Goal: Feedback & Contribution: Leave review/rating

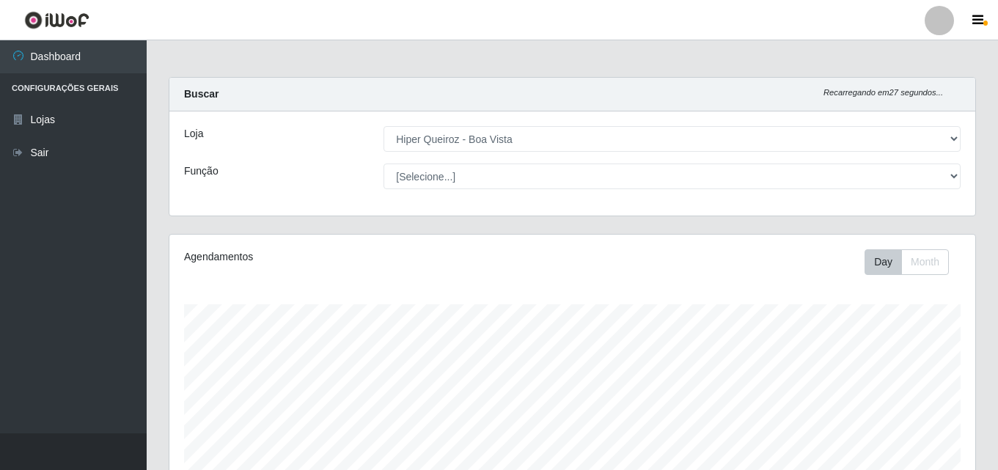
select select "514"
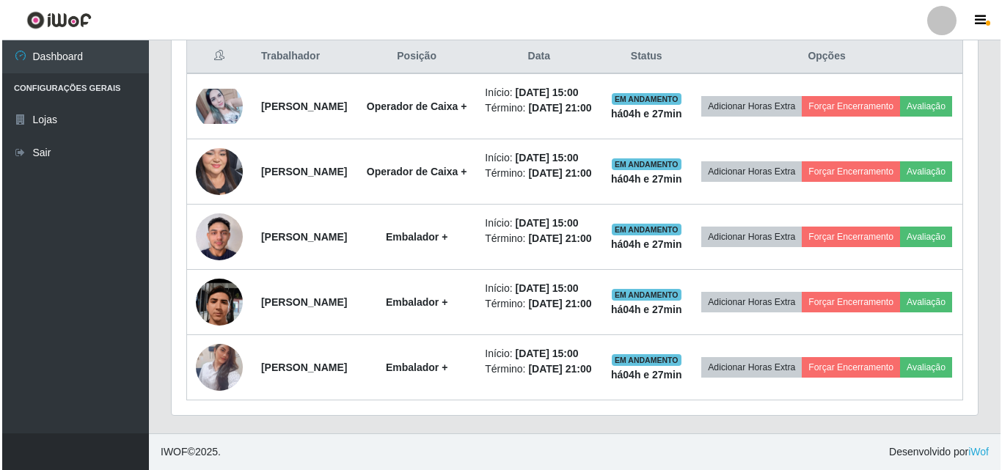
scroll to position [701, 0]
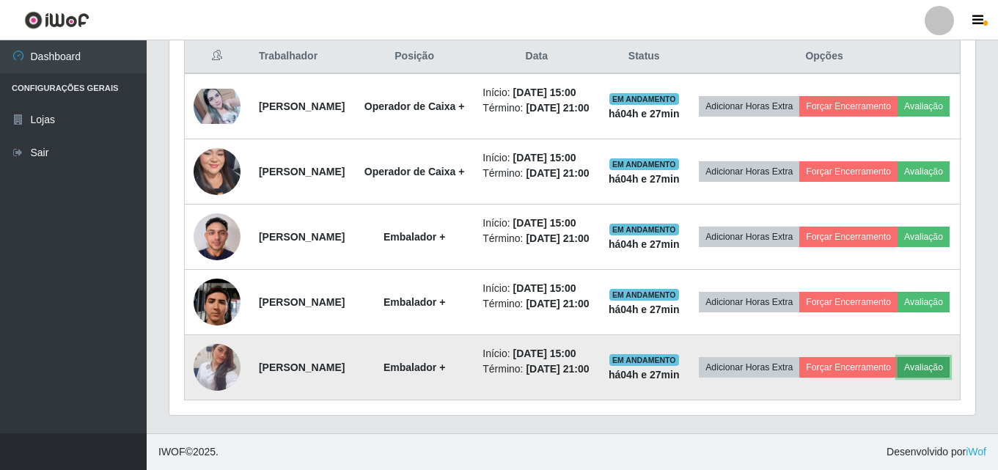
click at [898, 368] on button "Avaliação" at bounding box center [924, 367] width 52 height 21
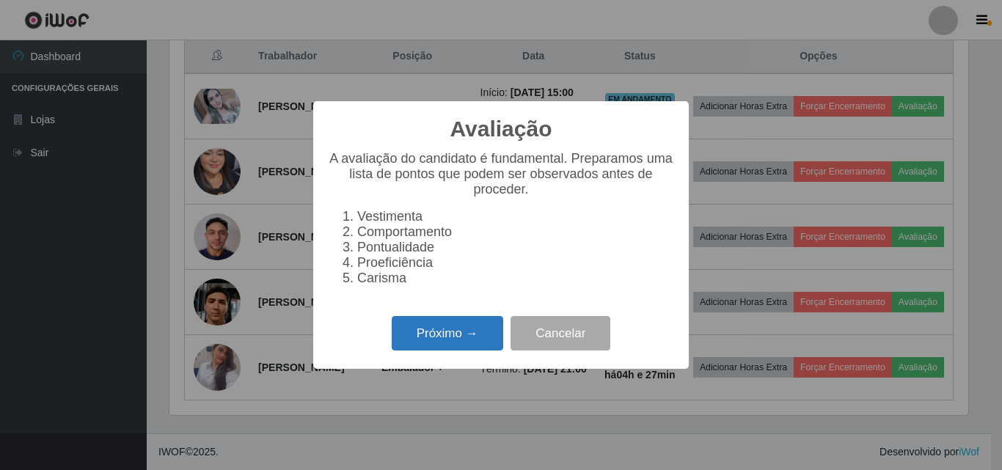
click at [439, 345] on button "Próximo →" at bounding box center [447, 333] width 111 height 34
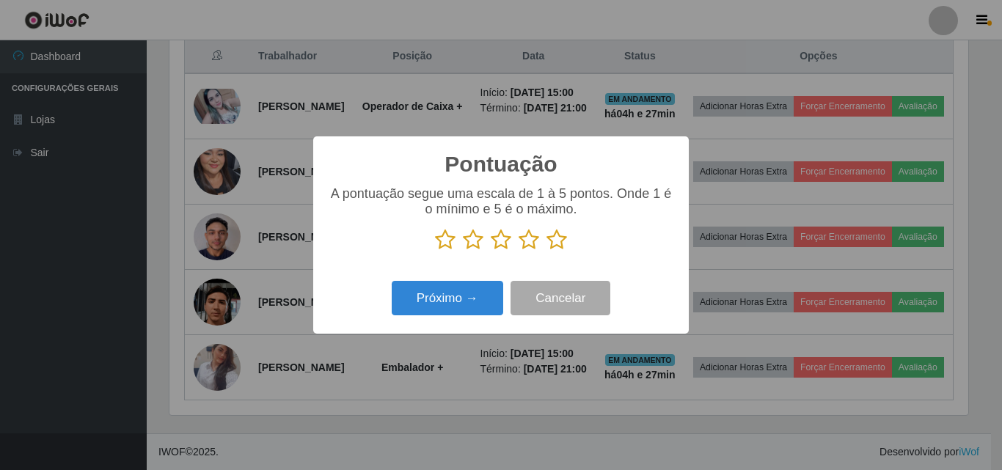
click at [559, 247] on icon at bounding box center [556, 240] width 21 height 22
click at [546, 251] on input "radio" at bounding box center [546, 251] width 0 height 0
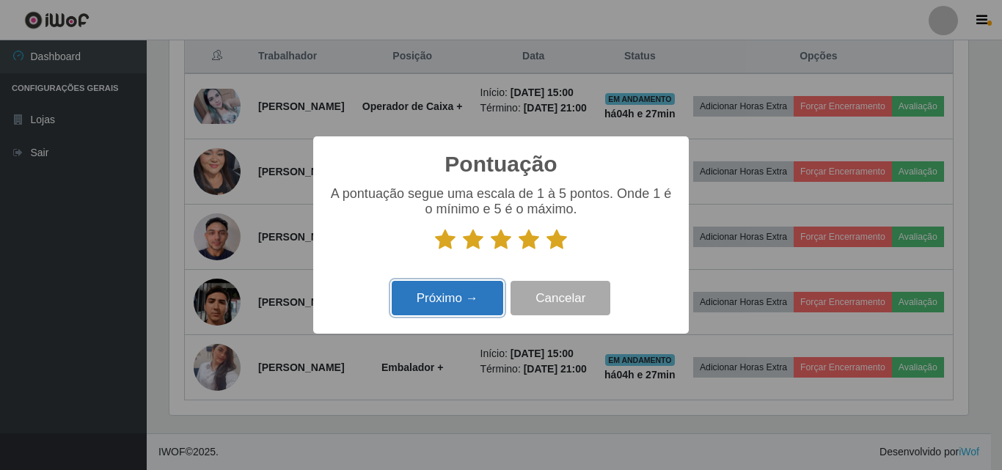
click at [441, 301] on button "Próximo →" at bounding box center [447, 298] width 111 height 34
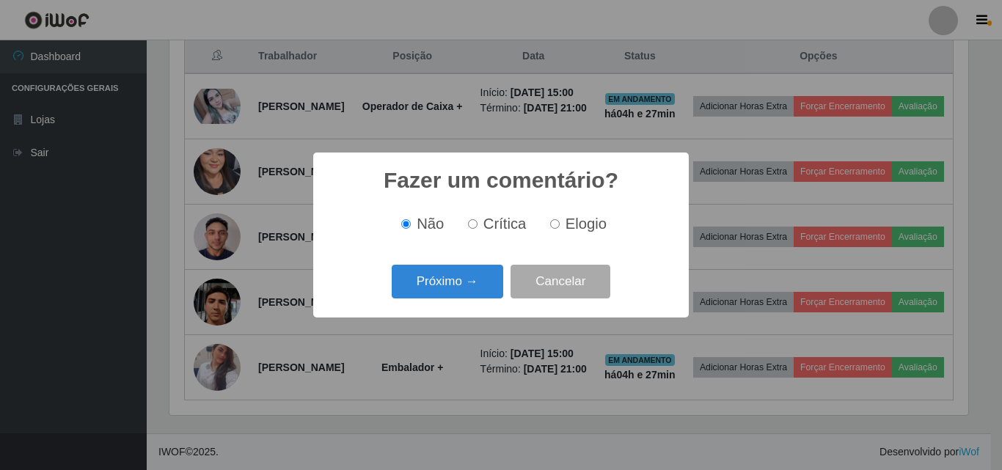
click at [555, 227] on input "Elogio" at bounding box center [555, 224] width 10 height 10
radio input "true"
click at [443, 287] on button "Próximo →" at bounding box center [447, 282] width 111 height 34
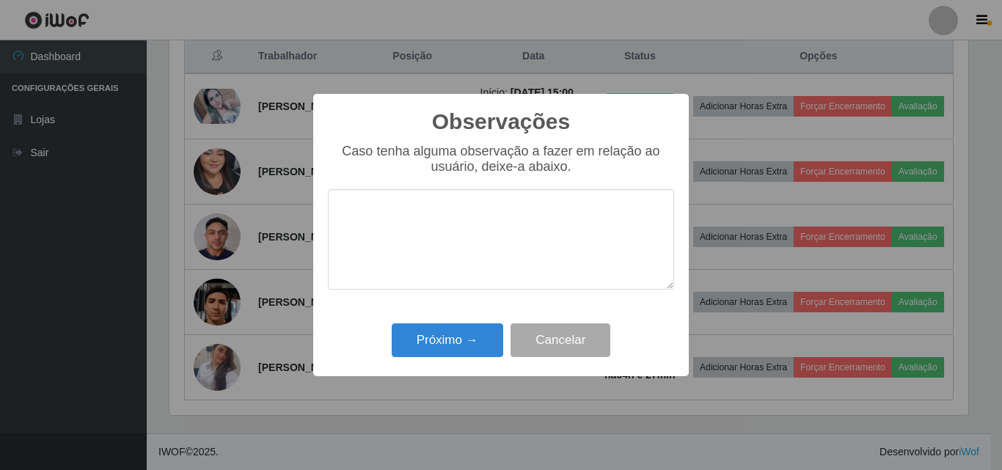
click at [427, 246] on textarea at bounding box center [501, 239] width 346 height 100
click at [425, 217] on textarea "excelente , rapida e muitosimpatica" at bounding box center [501, 239] width 346 height 100
click at [506, 214] on textarea "excelente , rapida e muitosimpatica" at bounding box center [501, 239] width 346 height 100
click at [549, 212] on textarea "excelente , rapida e muito simpatica" at bounding box center [501, 239] width 346 height 100
click at [424, 219] on textarea "excelente , rapida e muito simpática" at bounding box center [501, 239] width 346 height 100
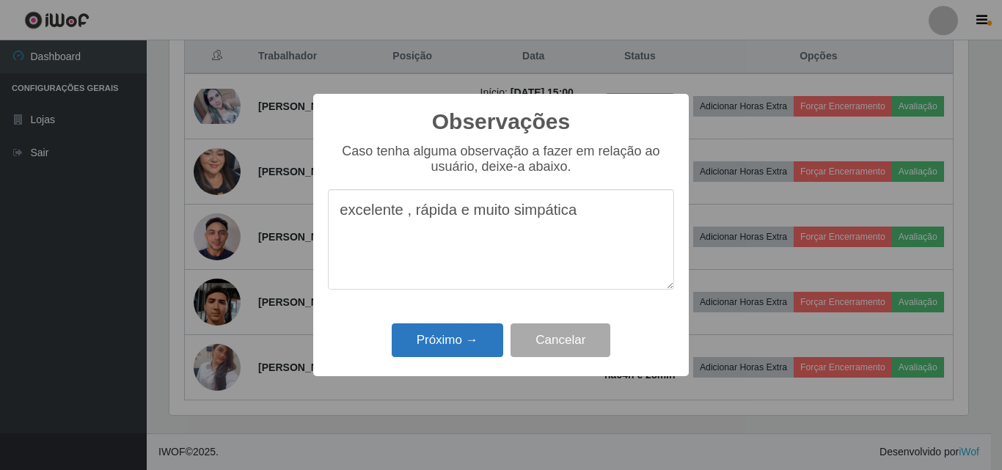
type textarea "excelente , rápida e muito simpática"
click at [444, 342] on button "Próximo →" at bounding box center [447, 340] width 111 height 34
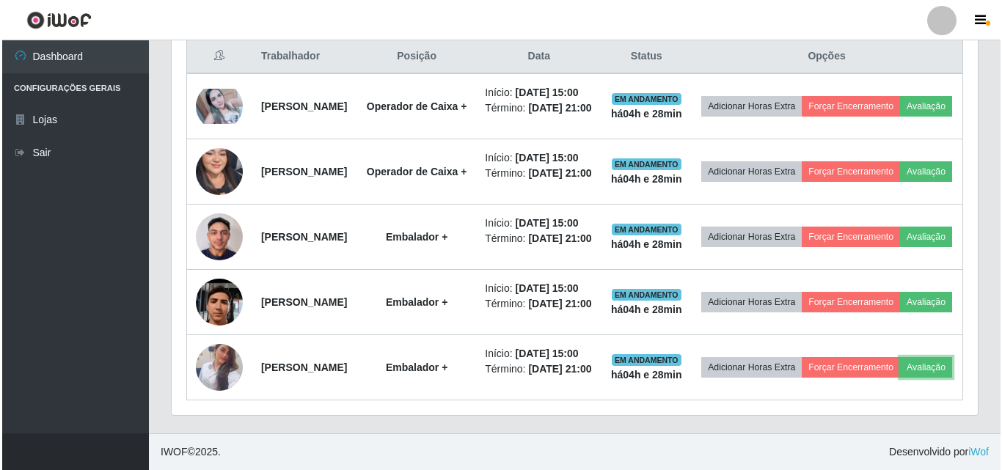
scroll to position [304, 806]
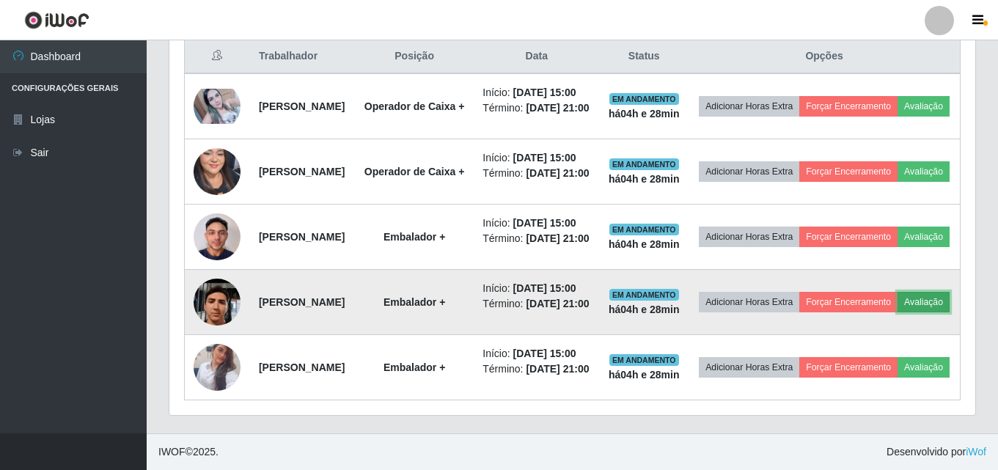
click at [898, 292] on button "Avaliação" at bounding box center [924, 302] width 52 height 21
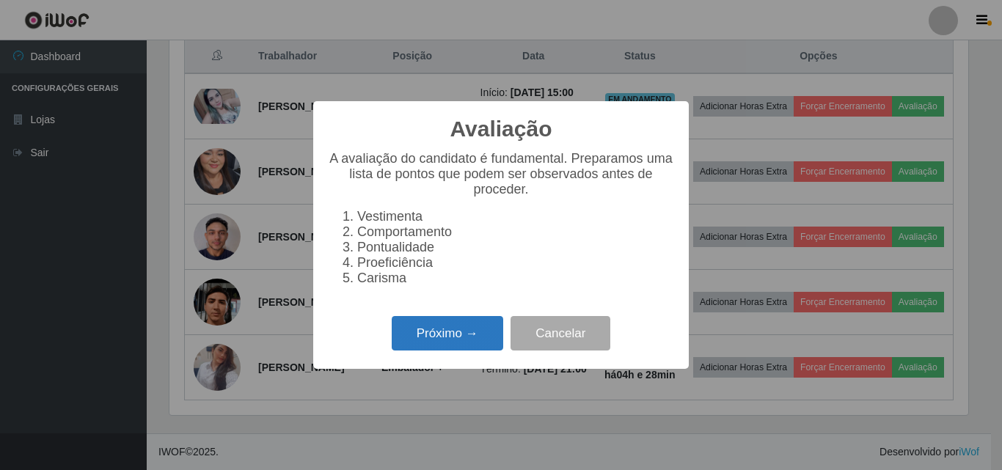
click at [454, 340] on button "Próximo →" at bounding box center [447, 333] width 111 height 34
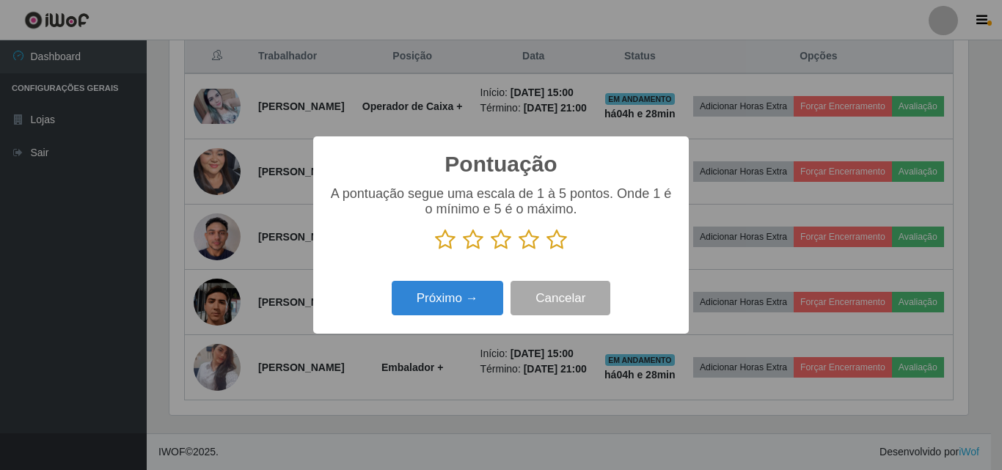
click at [559, 243] on icon at bounding box center [556, 240] width 21 height 22
click at [546, 251] on input "radio" at bounding box center [546, 251] width 0 height 0
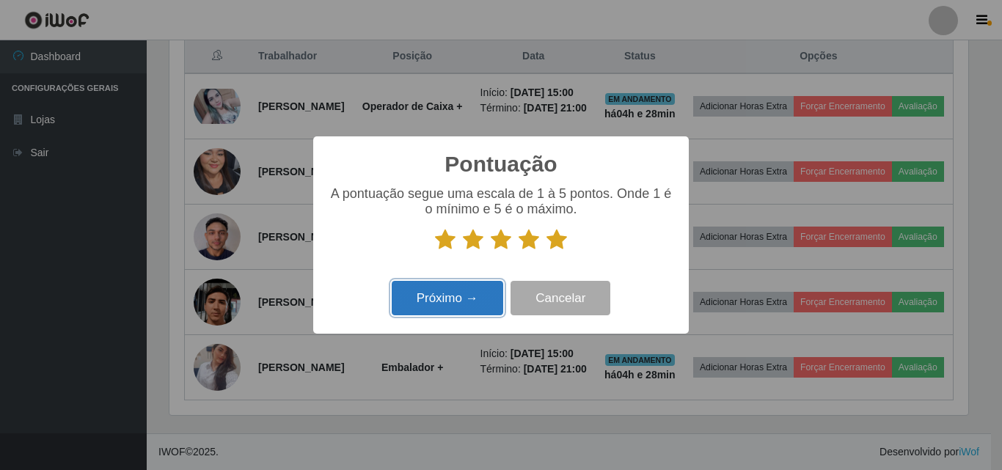
click at [467, 305] on button "Próximo →" at bounding box center [447, 298] width 111 height 34
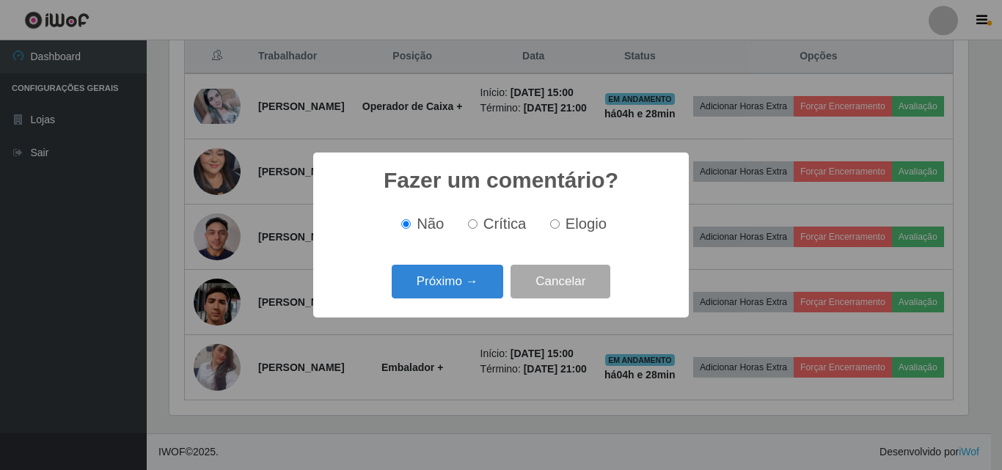
click at [556, 227] on input "Elogio" at bounding box center [555, 224] width 10 height 10
radio input "true"
click at [458, 280] on button "Próximo →" at bounding box center [447, 282] width 111 height 34
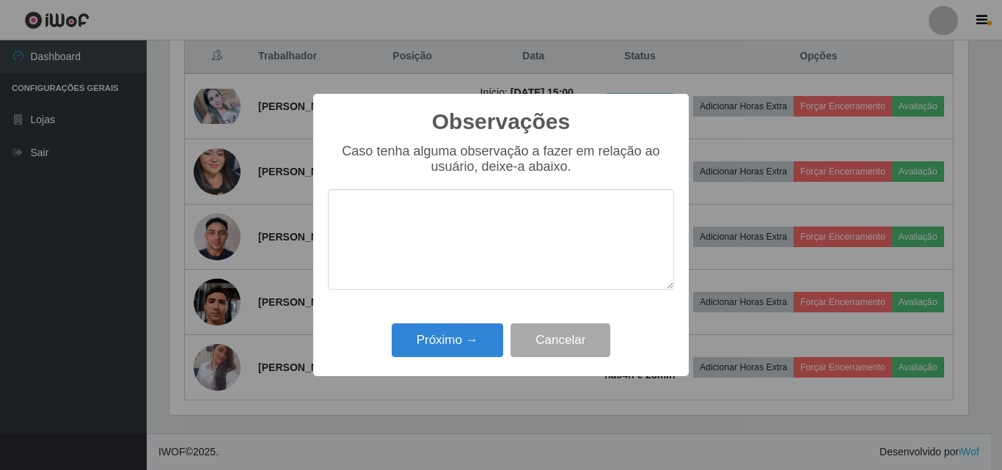
click at [385, 225] on textarea at bounding box center [501, 239] width 346 height 100
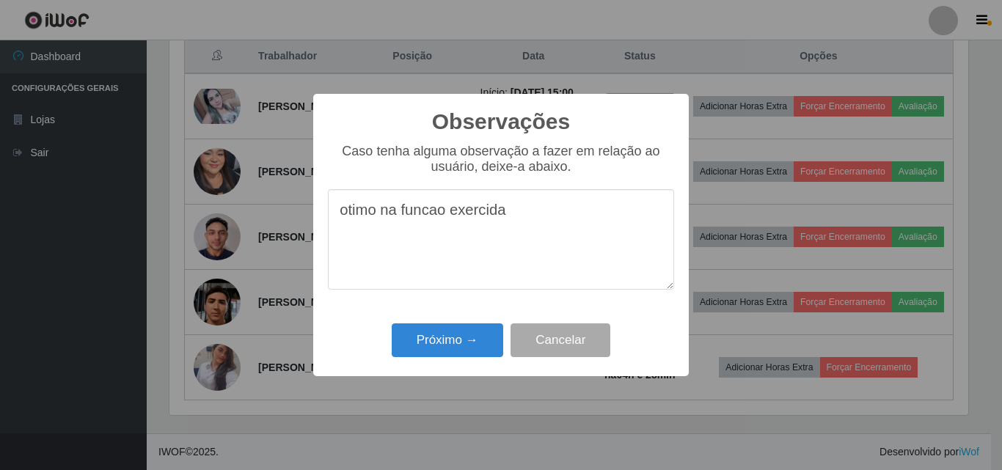
click at [428, 208] on textarea "otimo na funcao exercida" at bounding box center [501, 239] width 346 height 100
click at [436, 210] on textarea "otimo na funçao exercida" at bounding box center [501, 239] width 346 height 100
click at [348, 211] on textarea "otimo na função exercida" at bounding box center [501, 239] width 346 height 100
type textarea "ótimo na função exercida"
click at [423, 342] on button "Próximo →" at bounding box center [447, 340] width 111 height 34
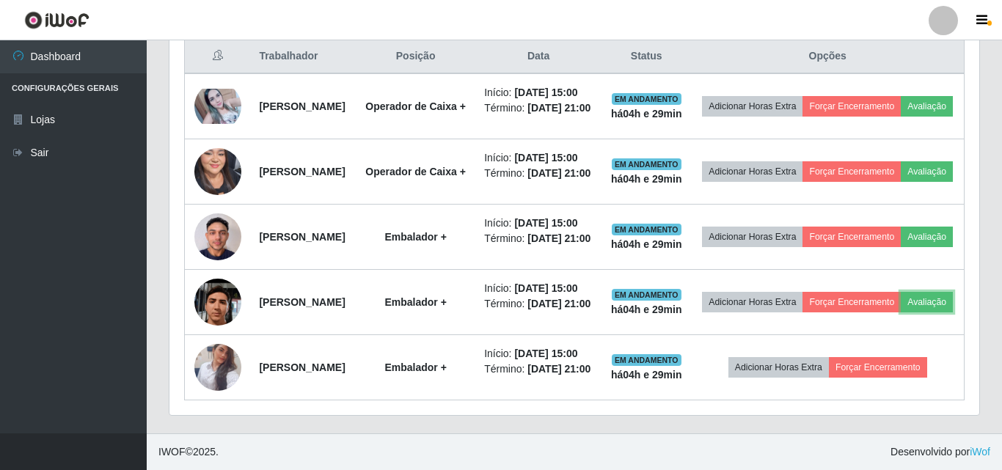
scroll to position [304, 806]
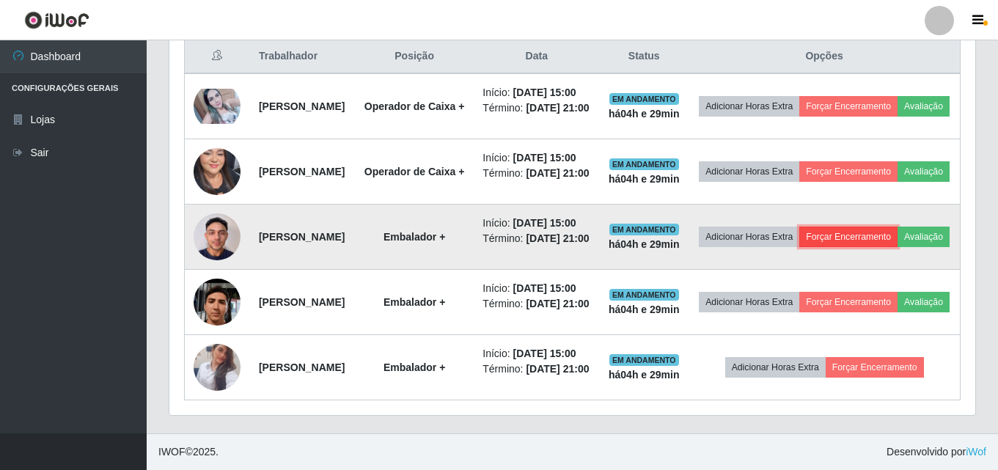
click at [865, 227] on button "Forçar Encerramento" at bounding box center [848, 237] width 98 height 21
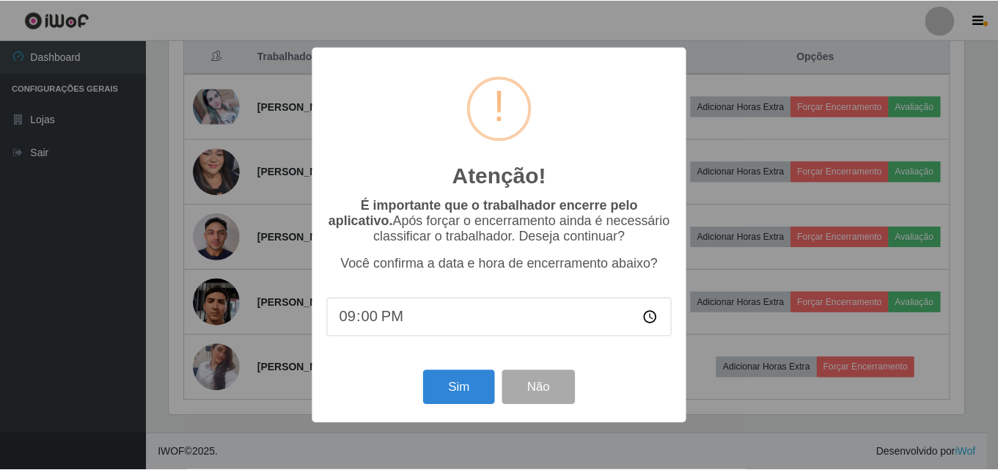
scroll to position [304, 799]
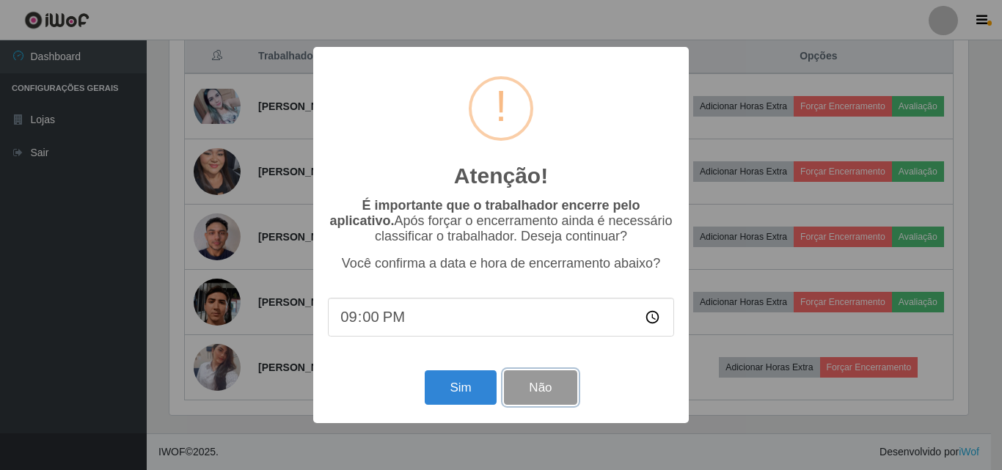
click at [530, 398] on button "Não" at bounding box center [540, 387] width 73 height 34
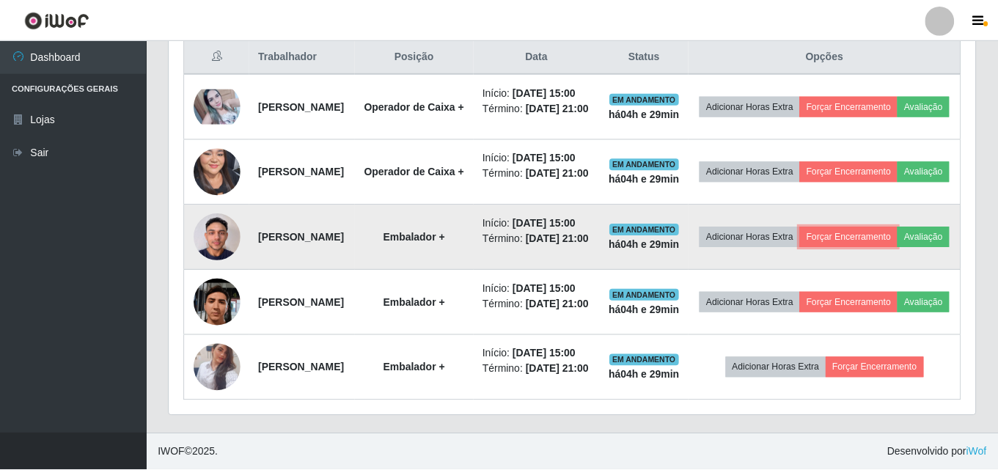
scroll to position [304, 806]
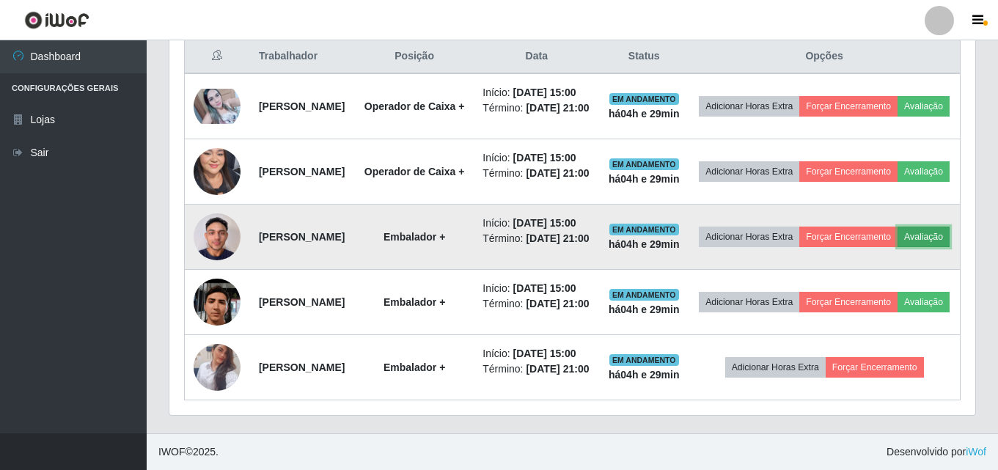
click at [898, 227] on button "Avaliação" at bounding box center [924, 237] width 52 height 21
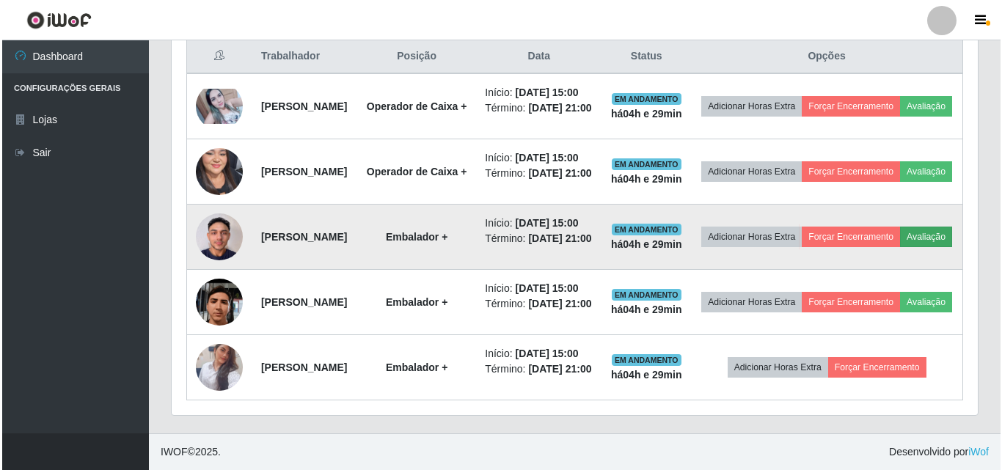
scroll to position [304, 799]
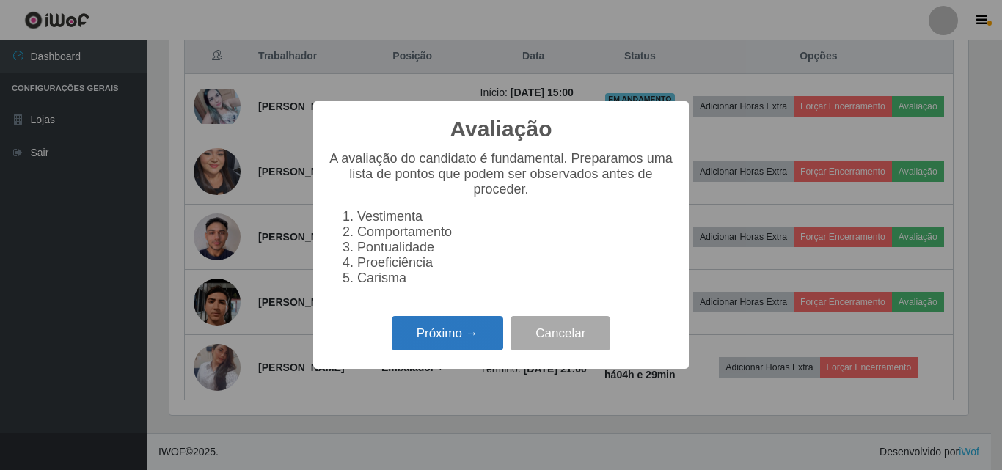
click at [449, 350] on button "Próximo →" at bounding box center [447, 333] width 111 height 34
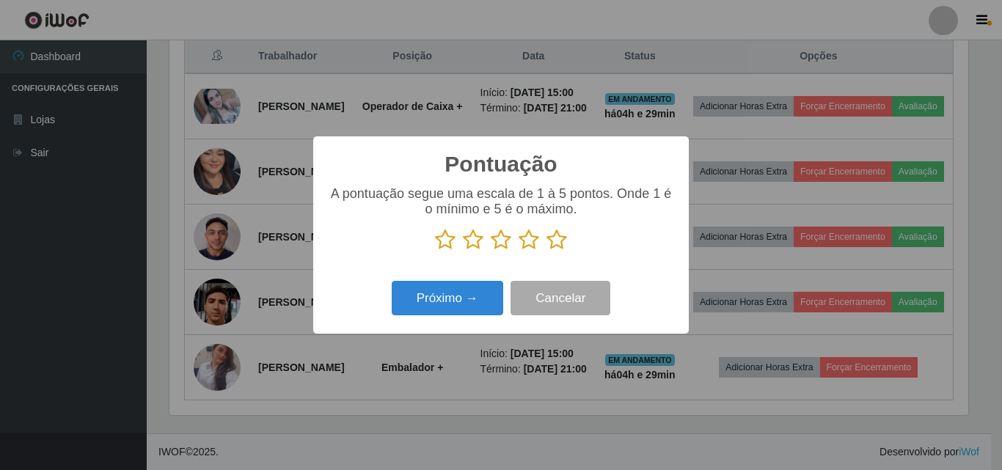
scroll to position [732965, 732471]
click at [557, 245] on icon at bounding box center [556, 240] width 21 height 22
click at [546, 251] on input "radio" at bounding box center [546, 251] width 0 height 0
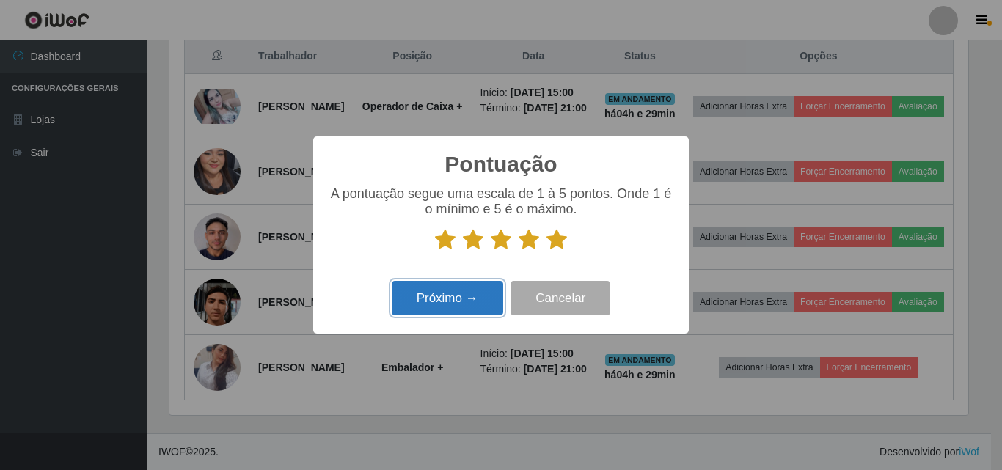
click at [436, 314] on button "Próximo →" at bounding box center [447, 298] width 111 height 34
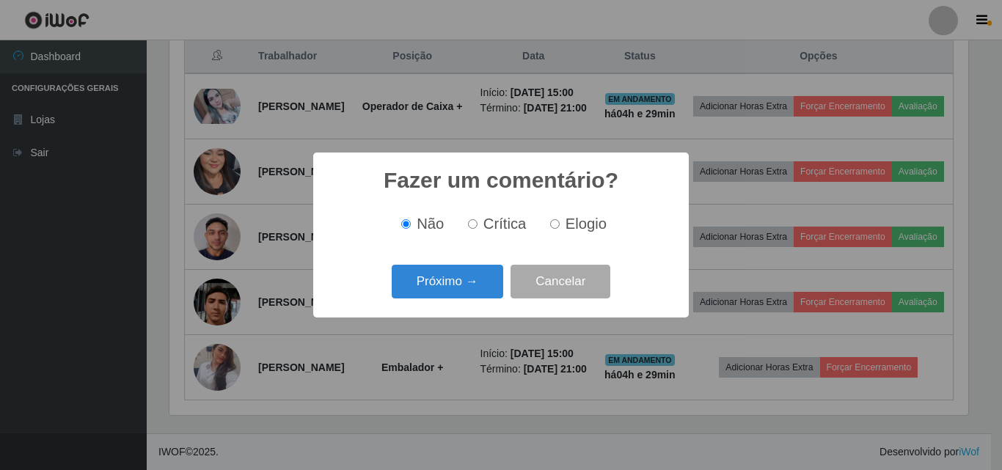
click at [555, 220] on label "Elogio" at bounding box center [575, 224] width 62 height 17
click at [555, 220] on input "Elogio" at bounding box center [555, 224] width 10 height 10
radio input "true"
click at [474, 296] on button "Próximo →" at bounding box center [447, 282] width 111 height 34
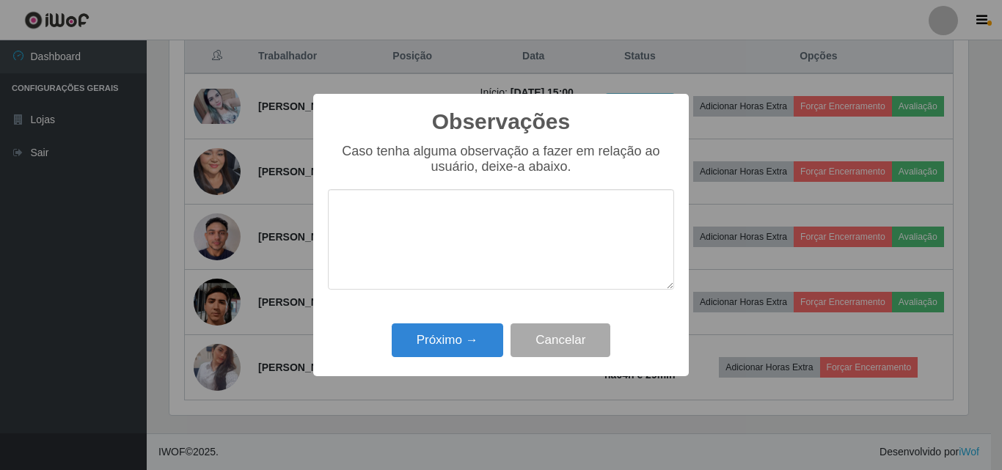
click at [477, 205] on textarea at bounding box center [501, 239] width 346 height 100
type textarea "o"
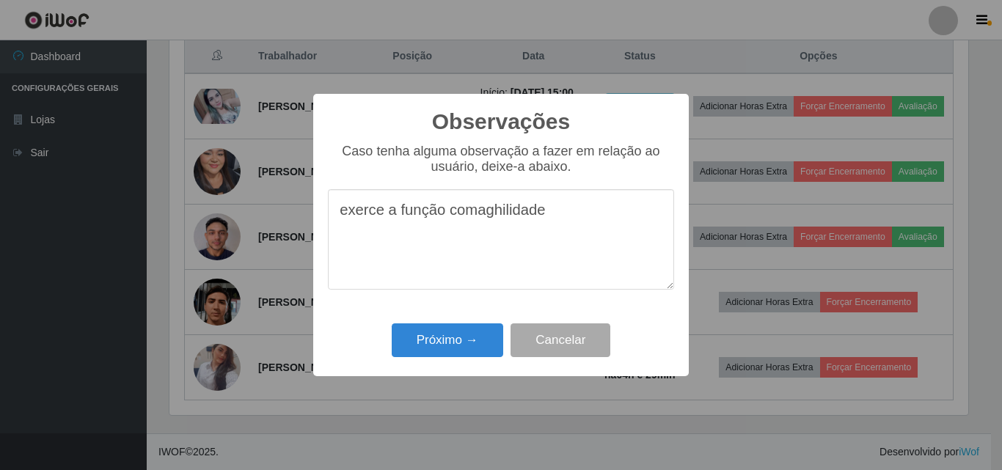
click at [488, 213] on textarea "exerce a função comaghilidade" at bounding box center [501, 239] width 346 height 100
click at [504, 210] on textarea "exerce a função com aghilidade" at bounding box center [501, 239] width 346 height 100
type textarea "exerce a função com agilidade"
click at [464, 340] on button "Próximo →" at bounding box center [447, 340] width 111 height 34
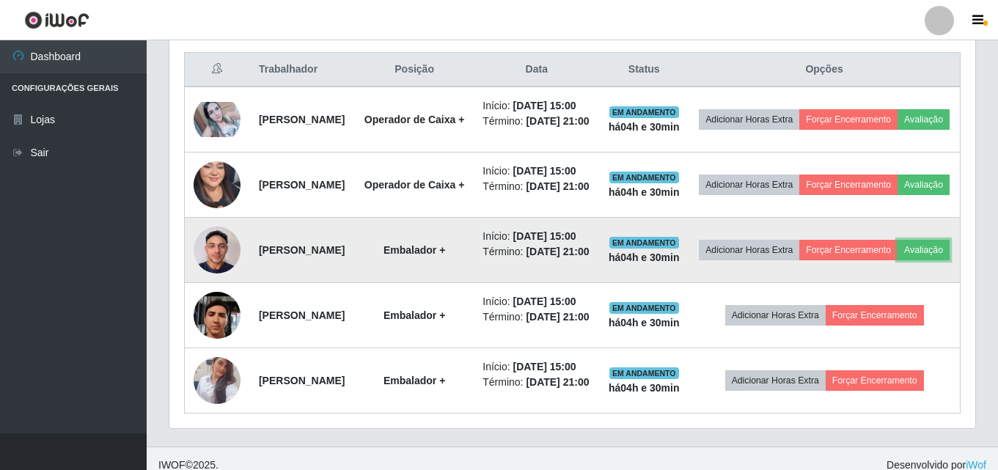
scroll to position [554, 0]
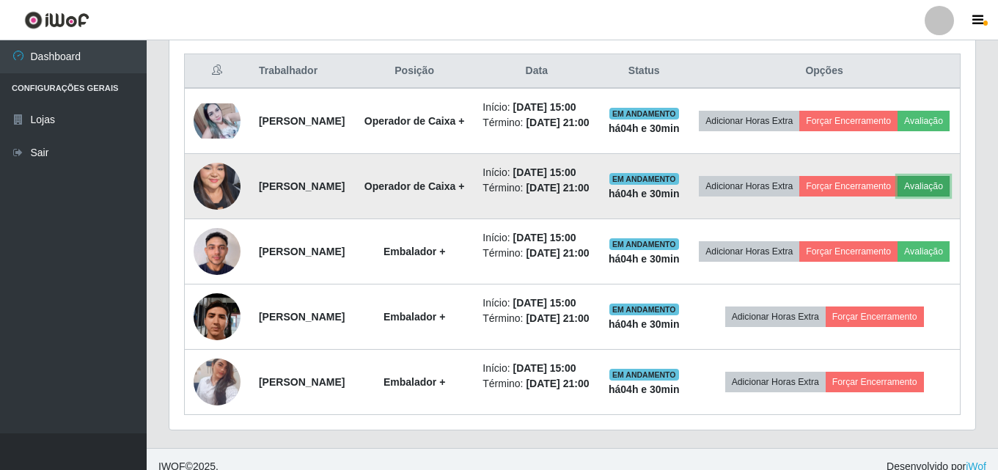
click at [898, 197] on button "Avaliação" at bounding box center [924, 186] width 52 height 21
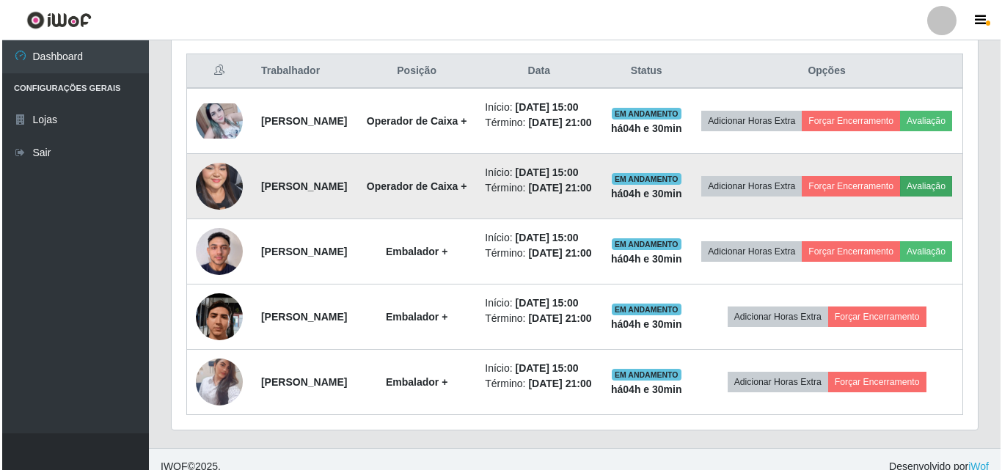
scroll to position [304, 799]
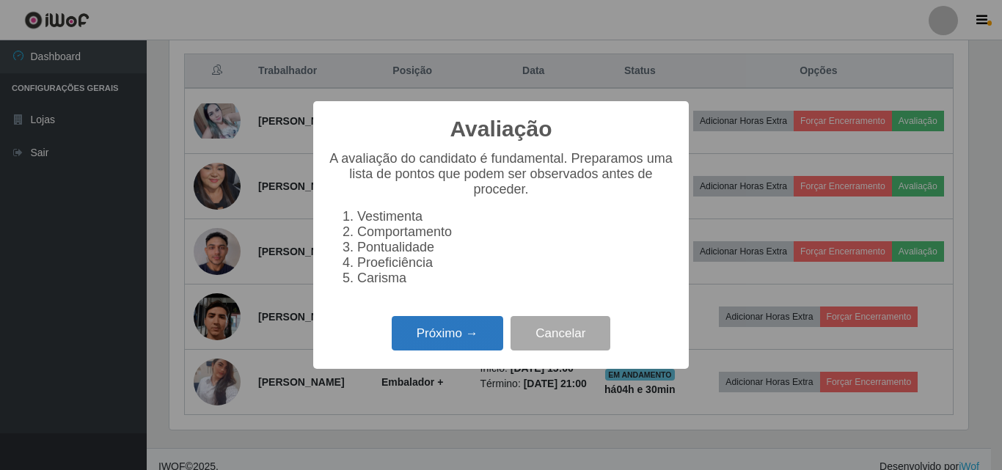
click at [447, 351] on button "Próximo →" at bounding box center [447, 333] width 111 height 34
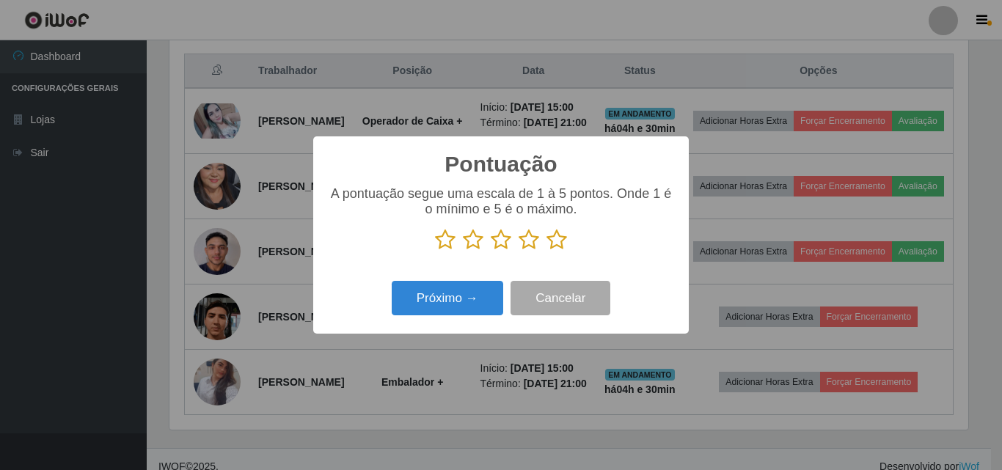
click at [559, 248] on icon at bounding box center [556, 240] width 21 height 22
click at [546, 251] on input "radio" at bounding box center [546, 251] width 0 height 0
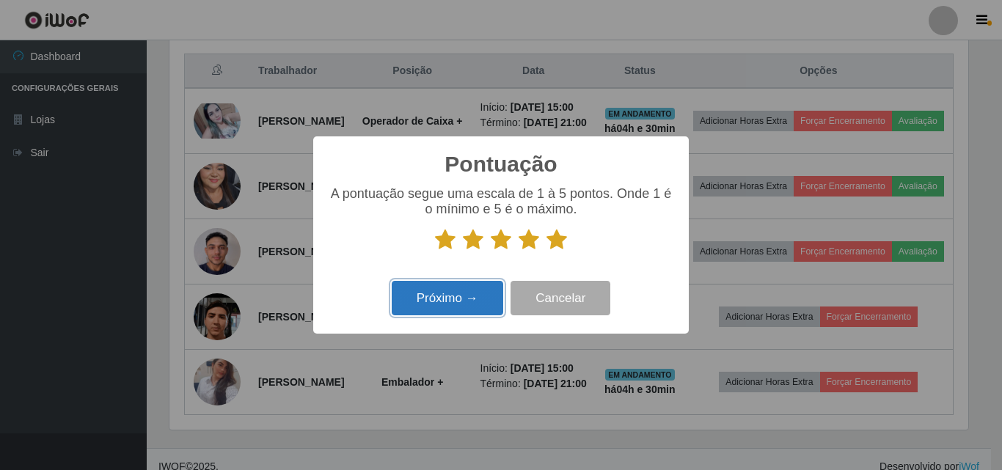
click at [420, 312] on button "Próximo →" at bounding box center [447, 298] width 111 height 34
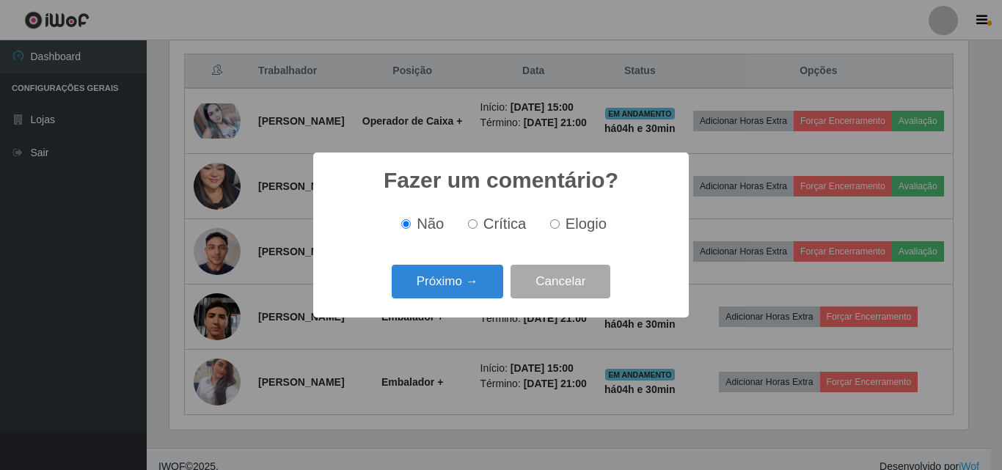
click at [554, 232] on label "Elogio" at bounding box center [575, 224] width 62 height 17
click at [554, 229] on input "Elogio" at bounding box center [555, 224] width 10 height 10
radio input "true"
click at [443, 278] on button "Próximo →" at bounding box center [447, 282] width 111 height 34
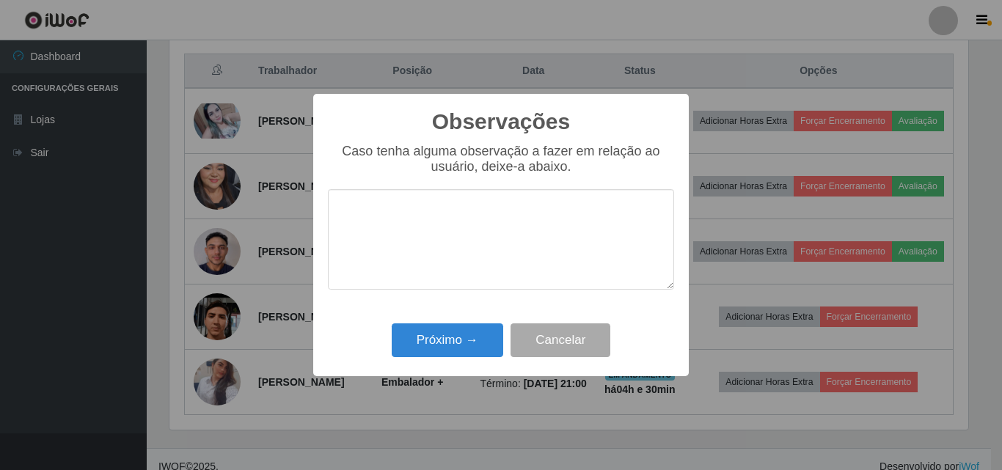
click at [441, 219] on textarea at bounding box center [501, 239] width 346 height 100
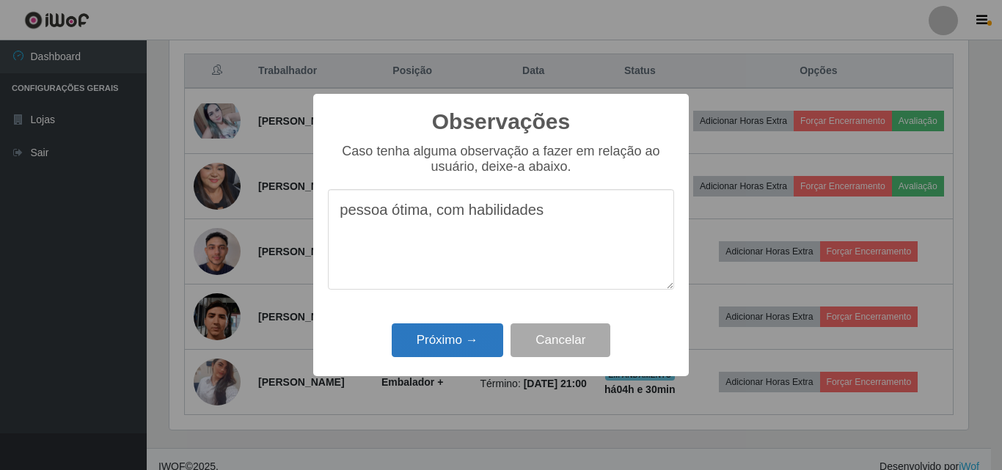
type textarea "pessoa ótima, com habilidades"
click at [444, 334] on button "Próximo →" at bounding box center [447, 340] width 111 height 34
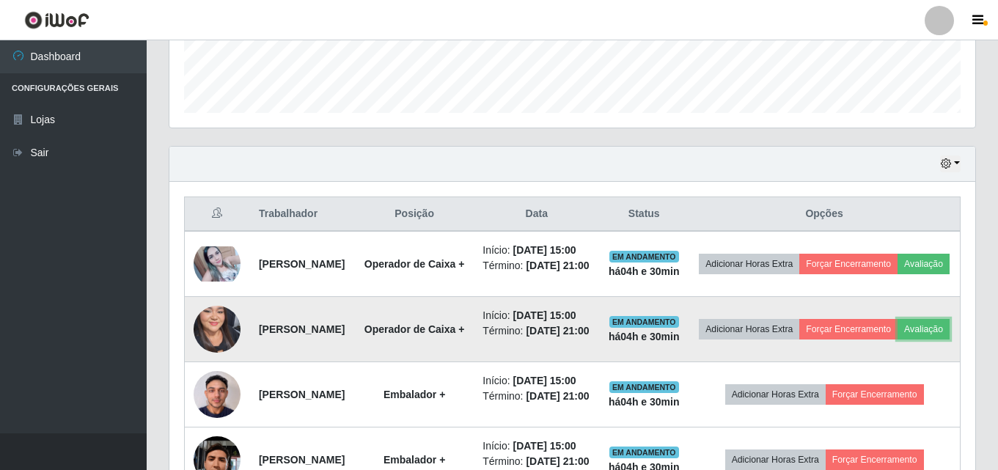
scroll to position [408, 0]
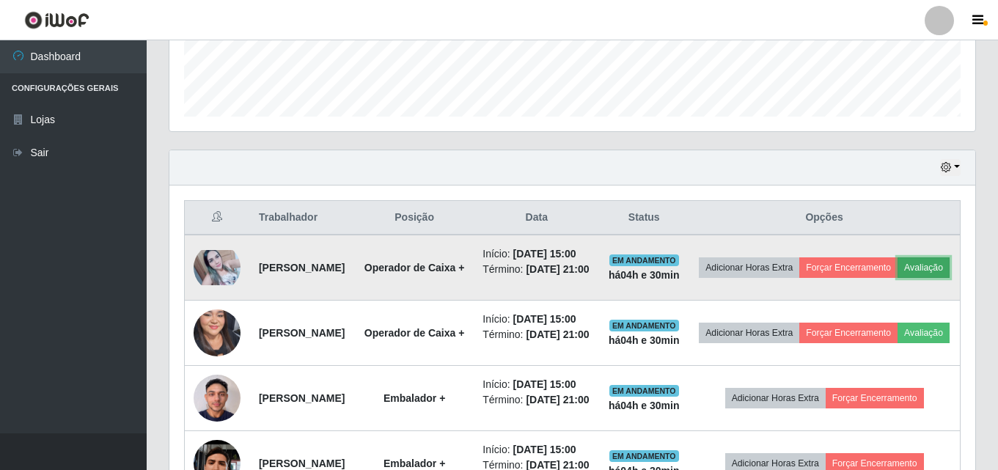
click at [898, 278] on button "Avaliação" at bounding box center [924, 267] width 52 height 21
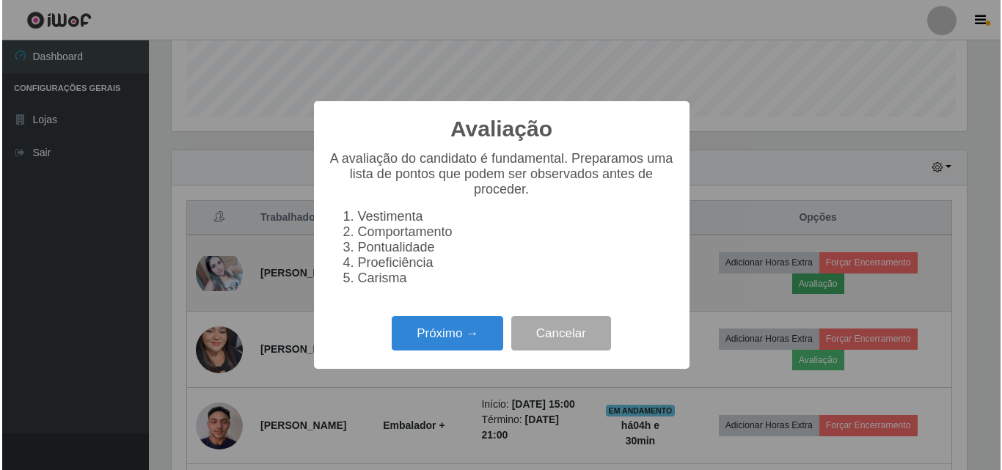
scroll to position [304, 799]
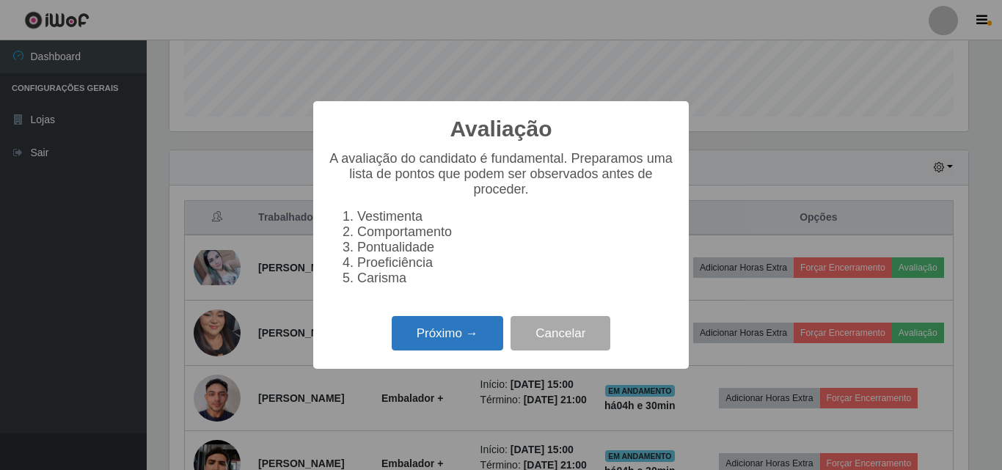
click at [441, 342] on button "Próximo →" at bounding box center [447, 333] width 111 height 34
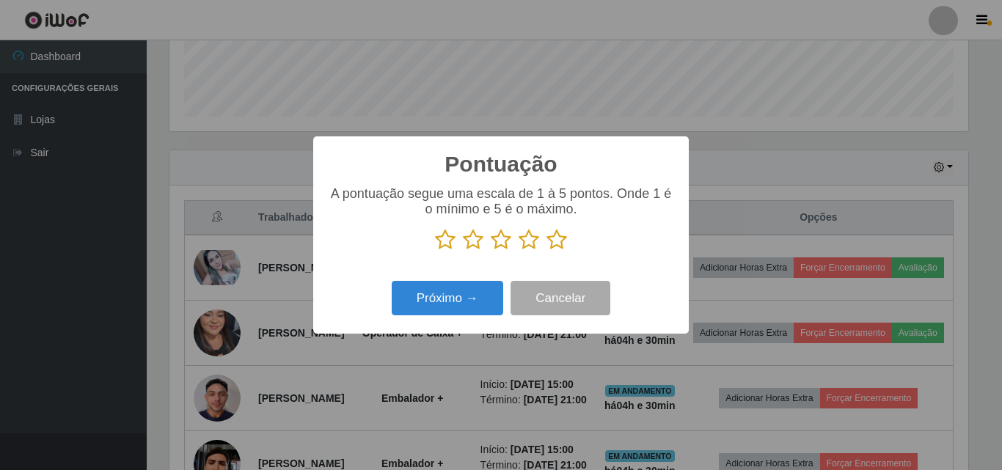
click at [556, 240] on icon at bounding box center [556, 240] width 21 height 22
click at [546, 251] on input "radio" at bounding box center [546, 251] width 0 height 0
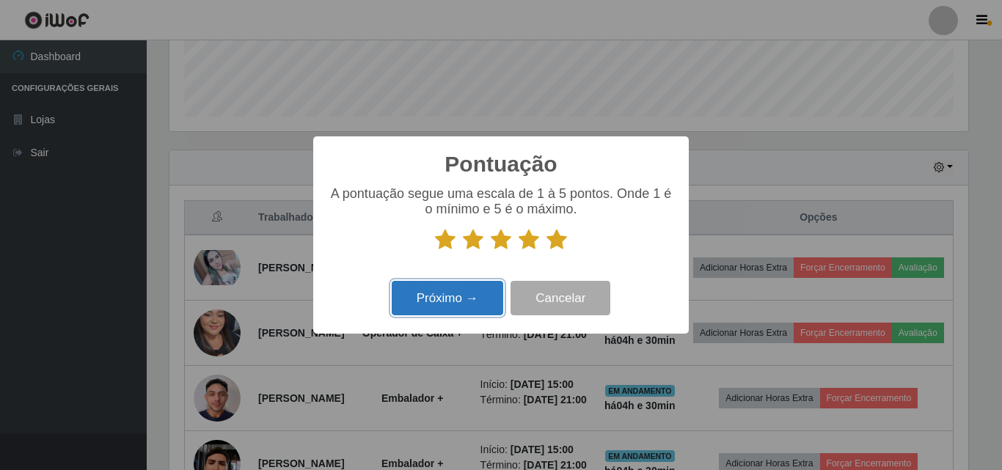
click at [467, 309] on button "Próximo →" at bounding box center [447, 298] width 111 height 34
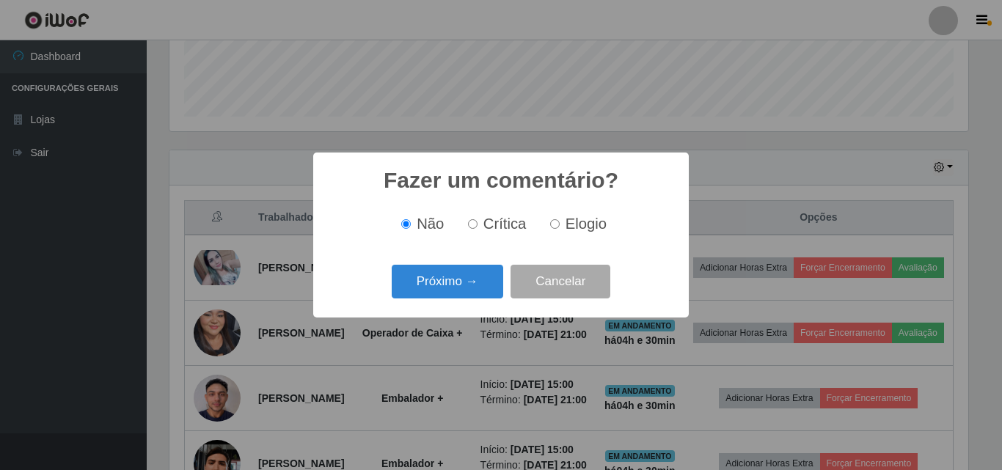
click at [563, 226] on label "Elogio" at bounding box center [575, 224] width 62 height 17
click at [559, 226] on input "Elogio" at bounding box center [555, 224] width 10 height 10
radio input "true"
click at [451, 282] on button "Próximo →" at bounding box center [447, 282] width 111 height 34
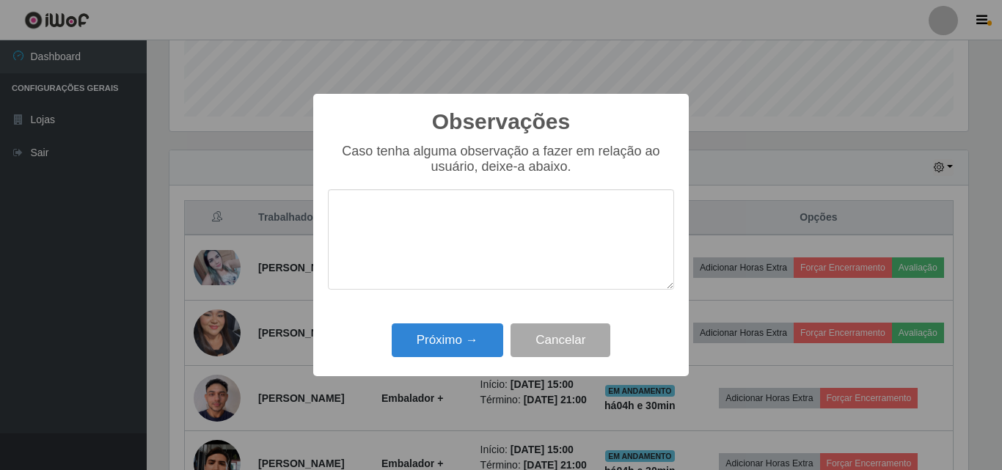
click at [436, 225] on textarea at bounding box center [501, 239] width 346 height 100
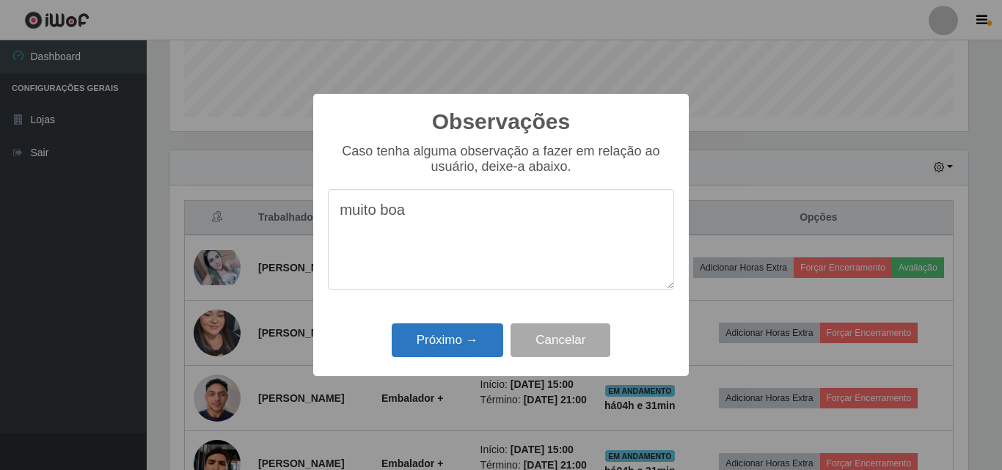
type textarea "muito boa"
click at [444, 346] on button "Próximo →" at bounding box center [447, 340] width 111 height 34
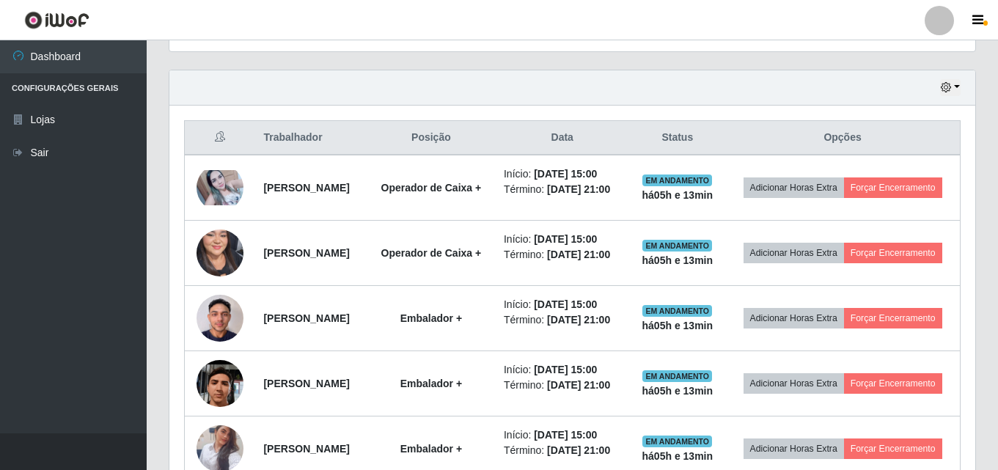
scroll to position [513, 0]
